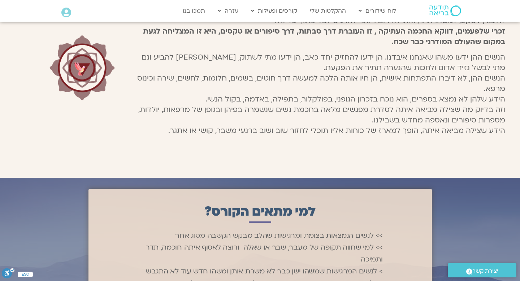
scroll to position [296, 0]
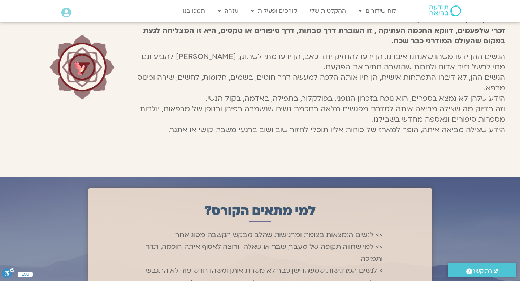
drag, startPoint x: 397, startPoint y: 130, endPoint x: 164, endPoint y: 132, distance: 232.7
click at [164, 132] on p "הנשים ההן ידעו משהו שאנחנו איבדנו. הן ידעו להחזיק יחד כאב, הן ידעו מתי לשתוק, […" at bounding box center [319, 93] width 372 height 84
copy span "מארז של כוחות אליו תוכלי לחזור שוב ושוב ברגעי משבר, קושי או אתגר."
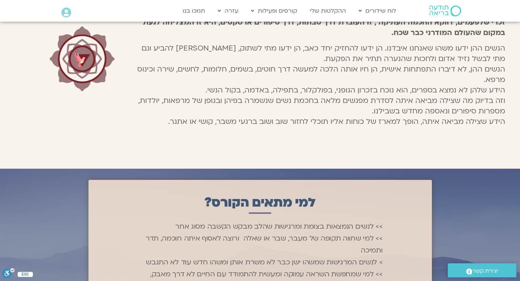
scroll to position [305, 0]
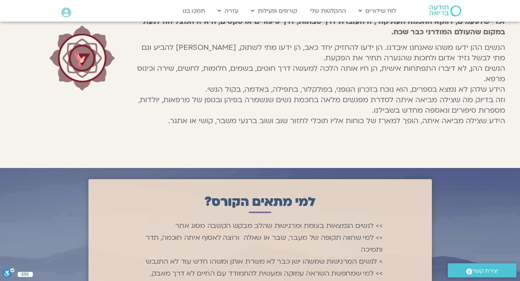
drag, startPoint x: 391, startPoint y: 99, endPoint x: 186, endPoint y: 129, distance: 206.4
click at [186, 129] on div "כשבחוץ רועש מדי, הלב מבולבל, והכוחות כבר לא זמינים כמו פעם, כשהשגרה מציפה, התקו…" at bounding box center [319, 58] width 372 height 147
copy p "סדרת מפגשים מלאה בחכמת נשים שנשמרה בפיהן ובגופן של מרפאות, יולדות, מספרות סיפור…"
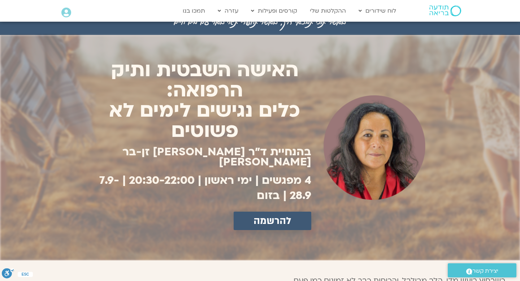
scroll to position [17, 0]
